Goal: Check status: Check status

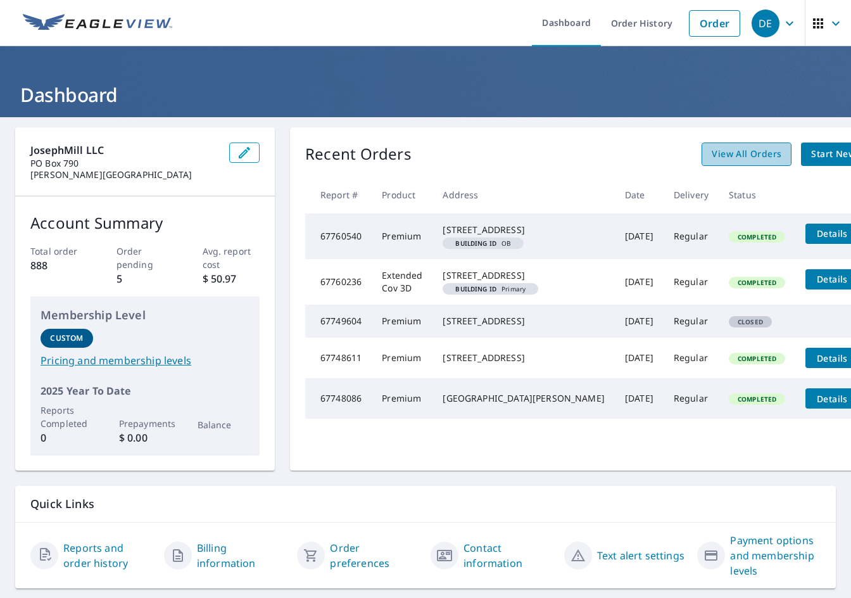
click at [712, 158] on span "View All Orders" at bounding box center [747, 154] width 70 height 16
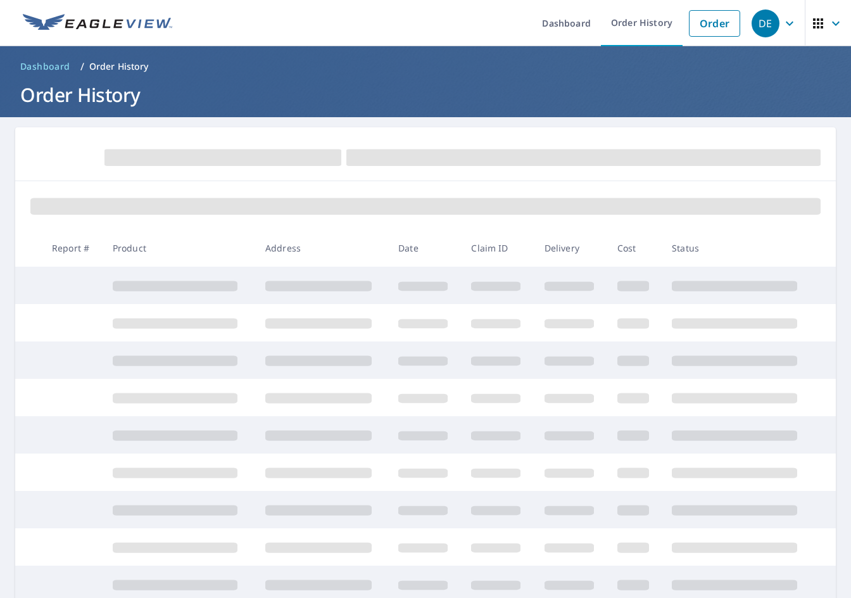
click at [568, 120] on main "Report # Product Address Date Claim ID Delivery Cost Status" at bounding box center [425, 409] width 851 height 584
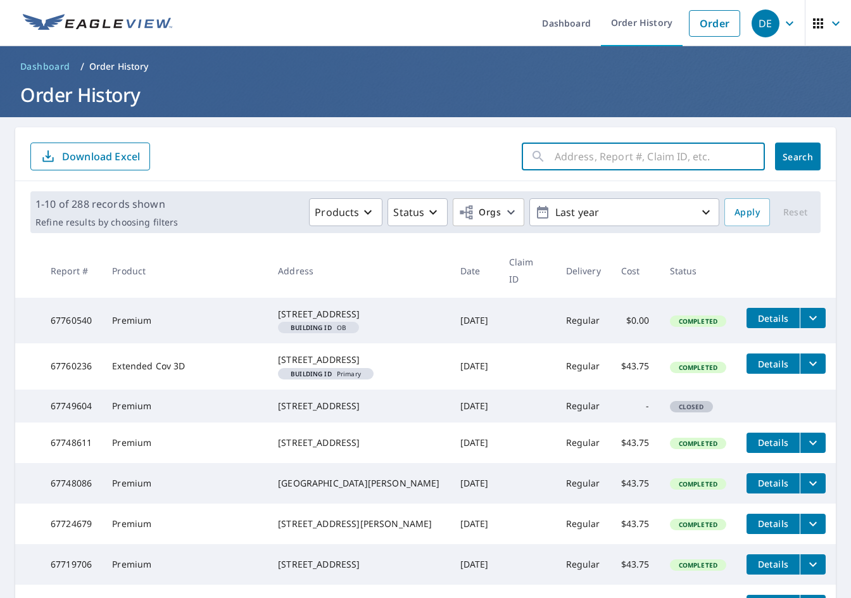
click at [609, 161] on input "text" at bounding box center [660, 156] width 210 height 35
paste input "[STREET_ADDRESS][PERSON_NAME]"
type input "[STREET_ADDRESS][PERSON_NAME]"
click button "Search" at bounding box center [798, 156] width 46 height 28
